Goal: Transaction & Acquisition: Obtain resource

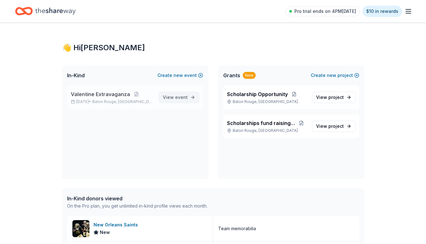
click at [180, 98] on span "event" at bounding box center [181, 97] width 13 height 5
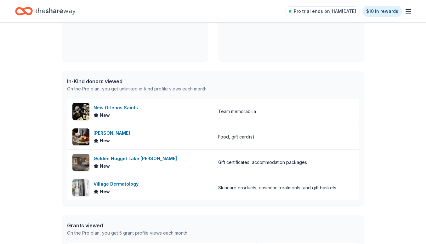
scroll to position [118, 0]
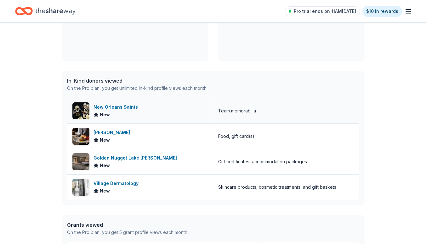
click at [96, 108] on div "New Orleans Saints" at bounding box center [116, 108] width 47 height 8
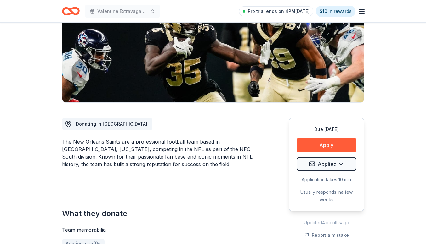
scroll to position [104, 0]
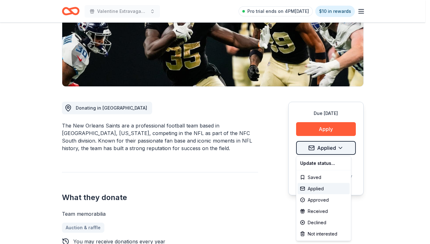
click at [324, 140] on html "Valentine Extravaganza Pro trial ends on 4PM, 10/14 $10 in rewards Due in 58 da…" at bounding box center [215, 18] width 430 height 244
click at [392, 140] on html "Valentine Extravaganza Pro trial ends on 4PM, 10/14 $10 in rewards Due in 58 da…" at bounding box center [215, 18] width 430 height 244
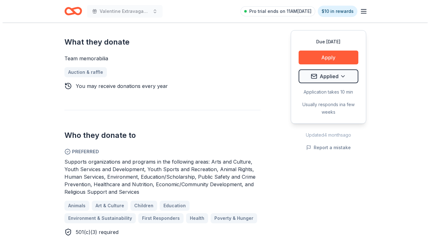
scroll to position [256, 0]
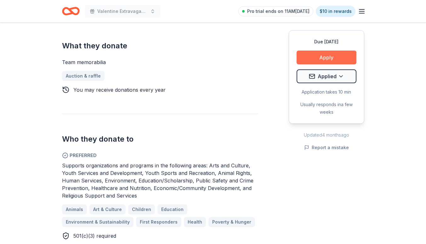
click at [329, 55] on button "Apply" at bounding box center [326, 58] width 60 height 14
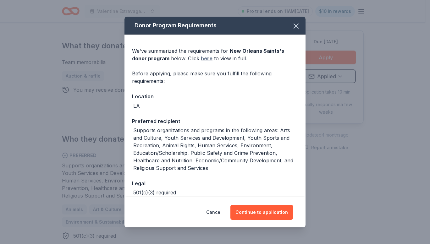
click at [204, 60] on link "here" at bounding box center [207, 59] width 12 height 8
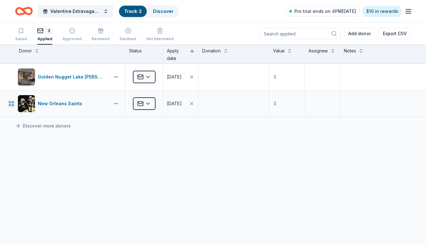
click at [11, 104] on icon "button" at bounding box center [11, 103] width 5 height 5
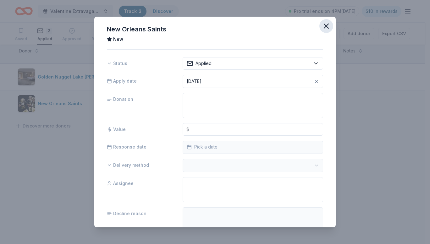
click at [322, 30] on icon "button" at bounding box center [326, 26] width 9 height 9
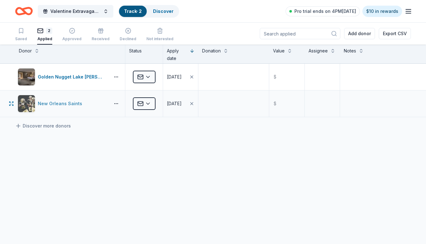
click at [55, 104] on div "New Orleans Saints" at bounding box center [61, 104] width 47 height 8
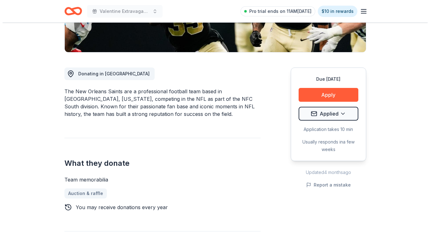
scroll to position [140, 0]
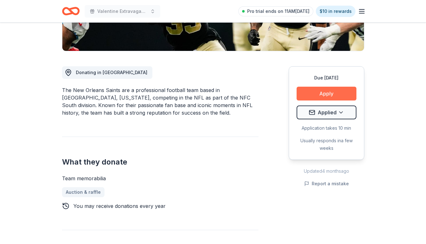
click at [321, 92] on button "Apply" at bounding box center [326, 94] width 60 height 14
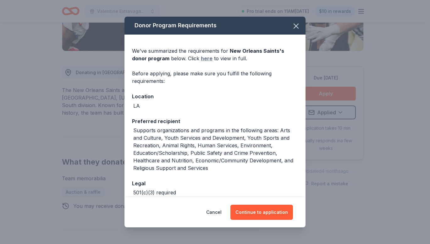
click at [204, 59] on link "here" at bounding box center [207, 59] width 12 height 8
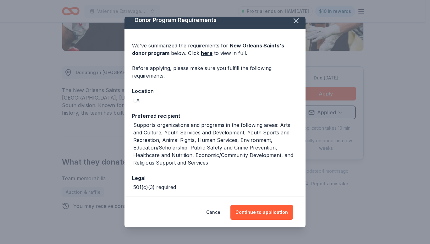
scroll to position [0, 0]
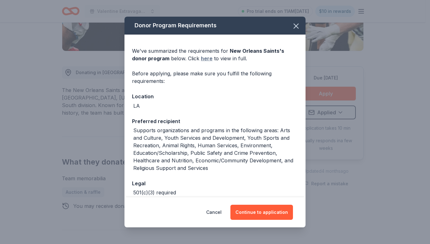
click at [208, 58] on link "here" at bounding box center [207, 59] width 12 height 8
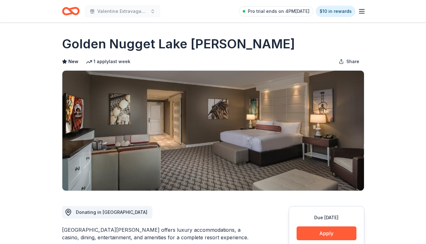
scroll to position [97, 0]
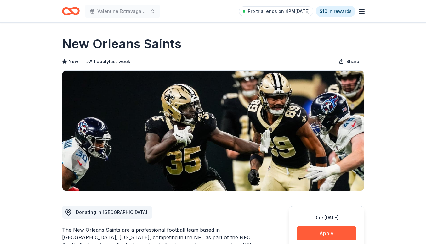
scroll to position [83, 0]
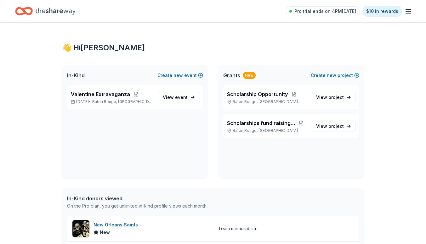
click at [409, 13] on line "button" at bounding box center [408, 13] width 5 height 0
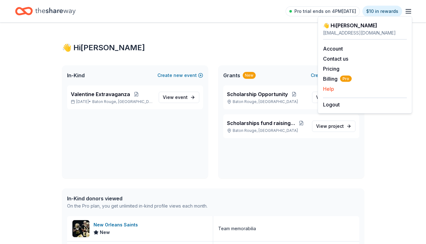
click at [331, 88] on button "Help" at bounding box center [328, 89] width 11 height 8
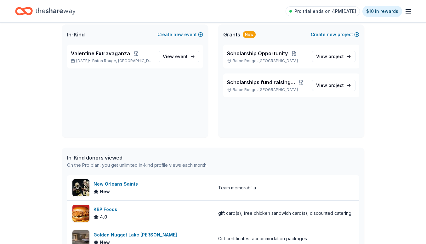
scroll to position [42, 0]
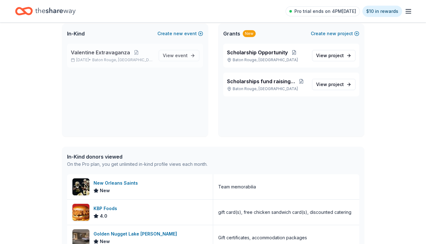
click at [114, 57] on div "Valentine Extravaganza Feb 13, 2026 • Baton Rouge, LA" at bounding box center [112, 56] width 83 height 14
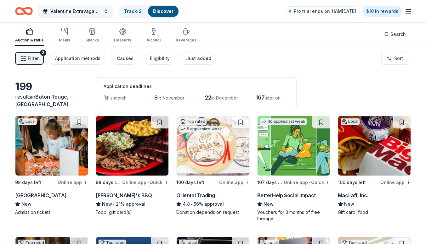
click at [104, 12] on button "Valentine Extravaganza" at bounding box center [76, 11] width 76 height 13
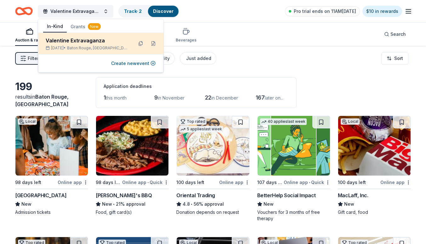
click at [66, 42] on div "Valentine Extravaganza" at bounding box center [87, 41] width 82 height 8
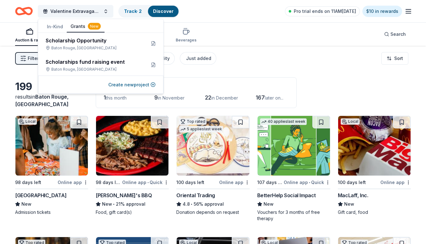
click at [77, 25] on button "Grants New" at bounding box center [86, 27] width 38 height 12
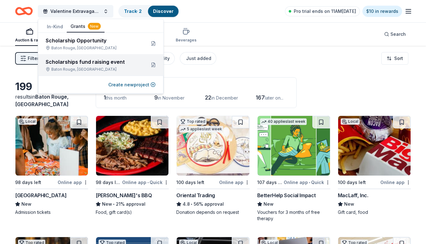
click at [69, 68] on div "Baton Rouge, LA" at bounding box center [93, 69] width 95 height 5
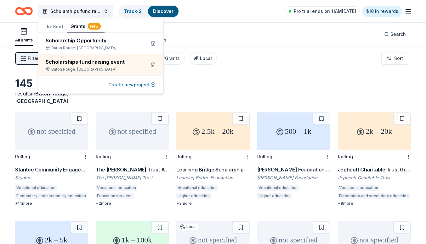
click at [125, 82] on button "Create new project" at bounding box center [131, 85] width 47 height 8
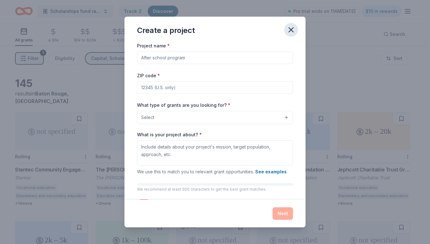
click at [292, 29] on icon "button" at bounding box center [291, 30] width 4 height 4
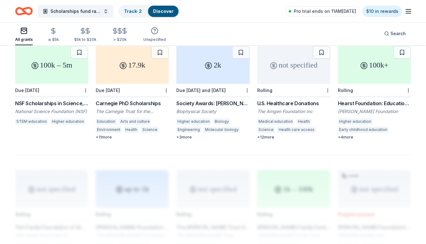
scroll to position [324, 0]
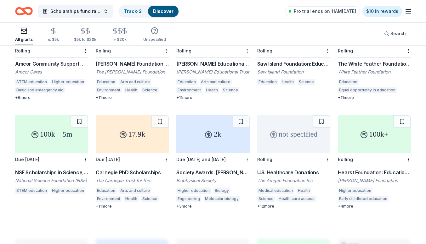
click at [365, 153] on div "Rolling" at bounding box center [374, 159] width 73 height 13
click at [140, 60] on div "Sidney Perry Foundation Grant" at bounding box center [132, 64] width 73 height 8
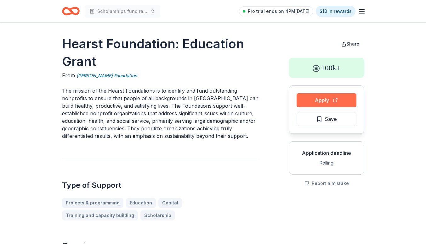
click at [326, 101] on button "Apply" at bounding box center [326, 100] width 60 height 14
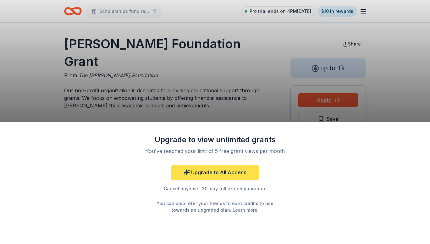
click at [227, 173] on link "Upgrade to All Access" at bounding box center [215, 172] width 88 height 15
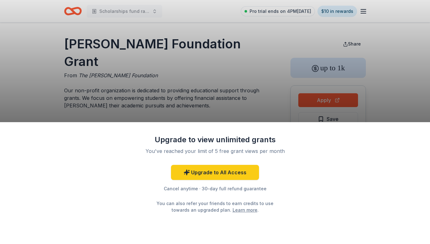
click at [212, 107] on div "Upgrade to view unlimited grants You've reached your limit of 5 free grant view…" at bounding box center [215, 122] width 430 height 244
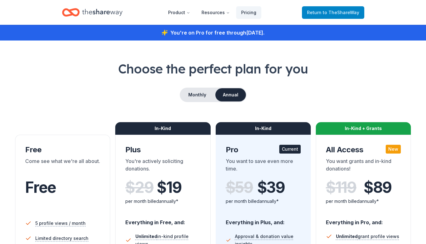
click at [322, 14] on span "Return to TheShareWay" at bounding box center [333, 13] width 52 height 8
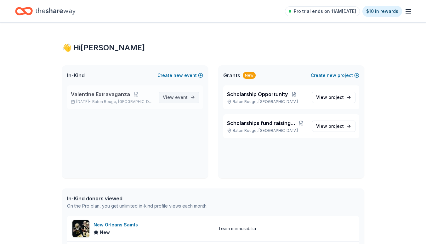
click at [172, 95] on span "View event" at bounding box center [175, 98] width 25 height 8
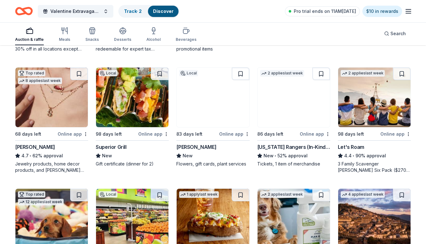
scroll to position [281, 0]
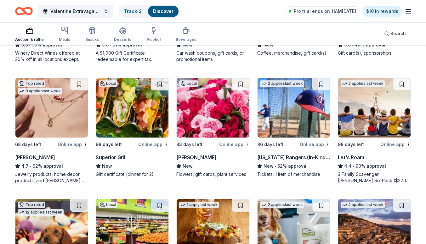
click at [205, 122] on img at bounding box center [213, 108] width 72 height 60
click at [196, 109] on img at bounding box center [213, 108] width 72 height 60
click at [200, 97] on img at bounding box center [213, 108] width 72 height 60
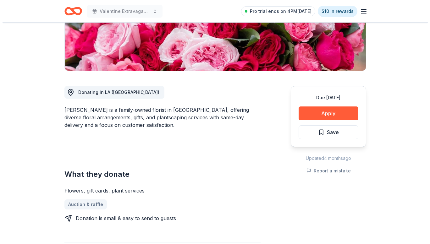
scroll to position [98, 0]
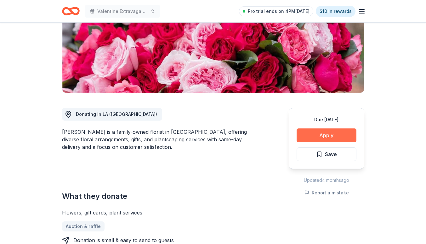
click at [328, 135] on button "Apply" at bounding box center [326, 136] width 60 height 14
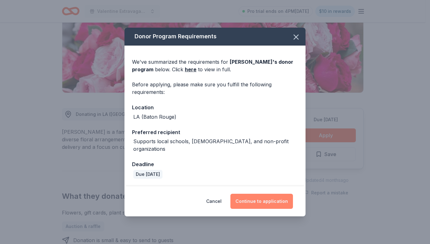
click at [258, 198] on button "Continue to application" at bounding box center [262, 201] width 63 height 15
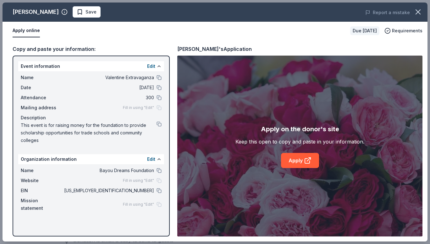
drag, startPoint x: 429, startPoint y: 80, endPoint x: 426, endPoint y: 125, distance: 45.1
click at [425, 125] on div "[PERSON_NAME] Save Report a mistake Apply online Due [DATE] Requirements Copy a…" at bounding box center [215, 122] width 430 height 244
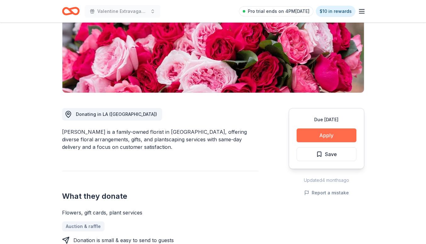
click at [320, 138] on button "Apply" at bounding box center [326, 136] width 60 height 14
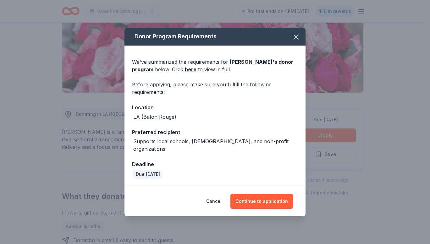
drag, startPoint x: 254, startPoint y: 197, endPoint x: 238, endPoint y: 165, distance: 35.9
click at [238, 165] on div "Donor Program Requirements We've summarized the requirements for Billy Heroman'…" at bounding box center [215, 122] width 181 height 189
click at [187, 73] on link "here" at bounding box center [191, 70] width 12 height 8
click at [260, 196] on button "Continue to application" at bounding box center [262, 201] width 63 height 15
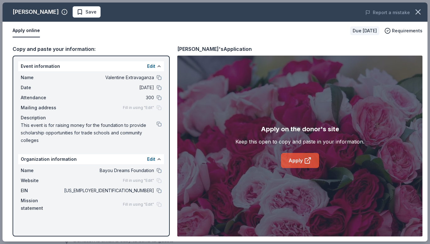
click at [296, 161] on link "Apply" at bounding box center [300, 160] width 38 height 15
click at [298, 161] on link "Apply" at bounding box center [300, 160] width 38 height 15
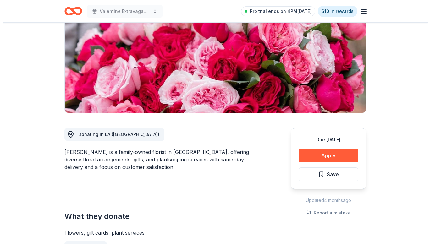
scroll to position [101, 0]
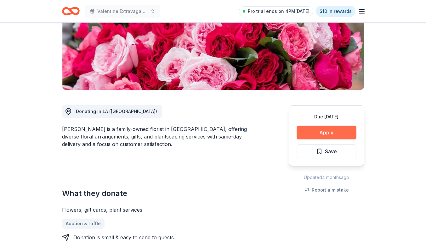
click at [321, 131] on button "Apply" at bounding box center [326, 133] width 60 height 14
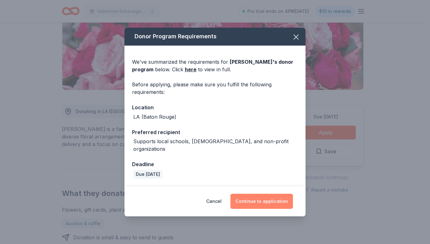
click at [254, 200] on button "Continue to application" at bounding box center [262, 201] width 63 height 15
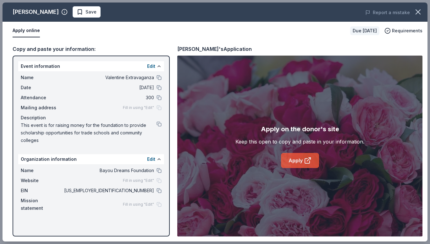
click at [295, 159] on link "Apply" at bounding box center [300, 160] width 38 height 15
click at [26, 31] on button "Apply online" at bounding box center [26, 30] width 27 height 13
drag, startPoint x: 429, startPoint y: 103, endPoint x: 417, endPoint y: 145, distance: 44.0
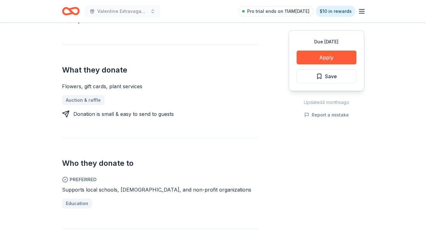
scroll to position [223, 0]
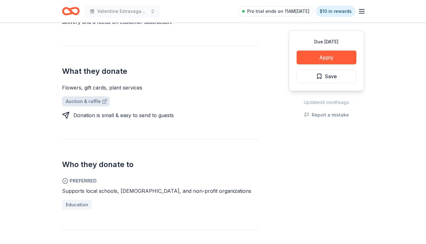
click at [85, 102] on link "Auction & raffle" at bounding box center [86, 102] width 48 height 10
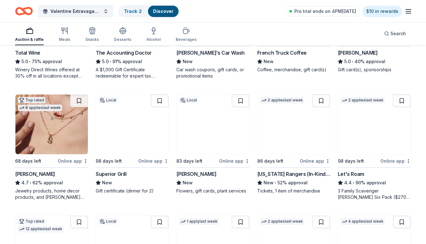
scroll to position [290, 0]
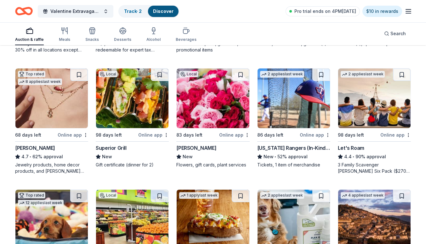
click at [233, 137] on div "Online app" at bounding box center [234, 135] width 31 height 8
